Goal: Task Accomplishment & Management: Use online tool/utility

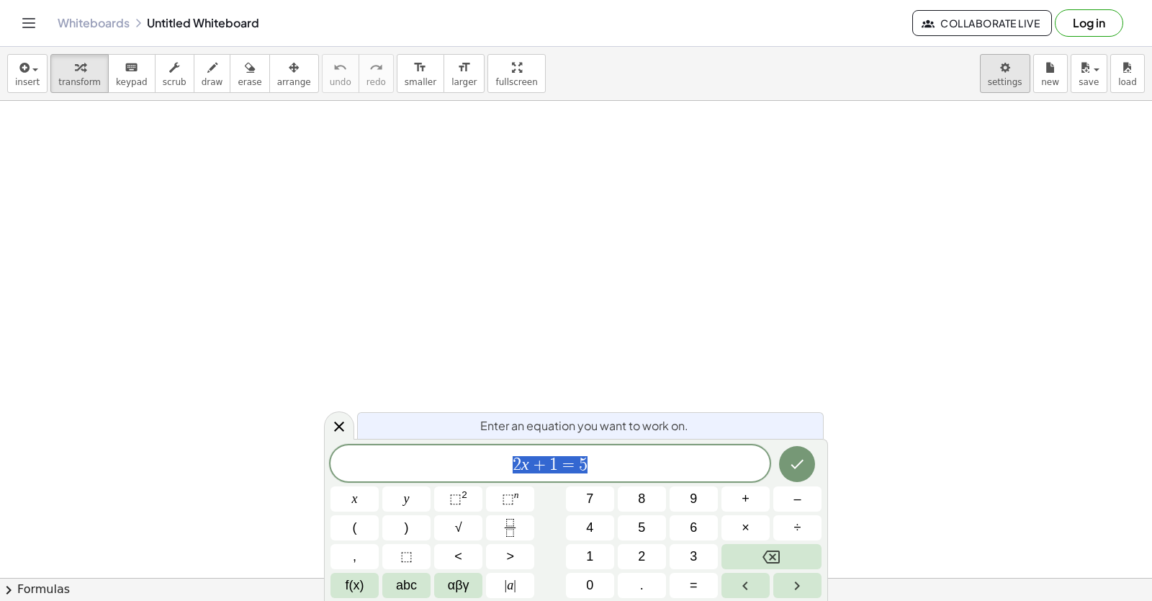
click at [1005, 86] on body "Graspable Math Activities Get Started Activity Bank Assigned Work Classes White…" at bounding box center [576, 300] width 1152 height 601
click at [342, 426] on icon at bounding box center [339, 426] width 17 height 17
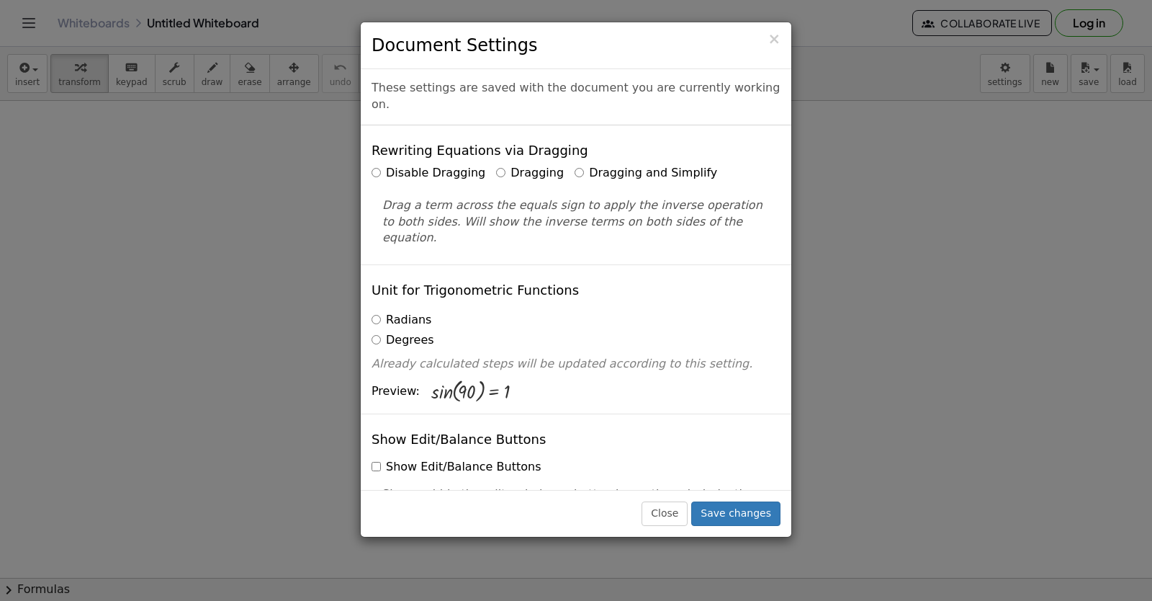
click at [635, 165] on label "Dragging and Simplify" at bounding box center [646, 173] width 143 height 17
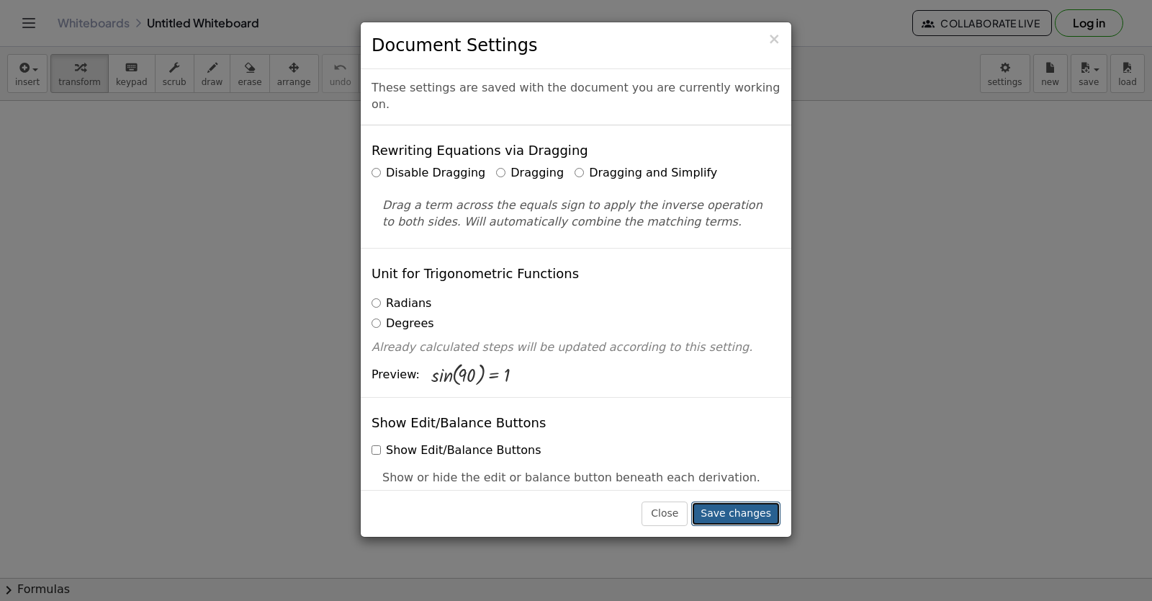
click at [750, 513] on button "Save changes" at bounding box center [735, 513] width 89 height 24
